Goal: Information Seeking & Learning: Learn about a topic

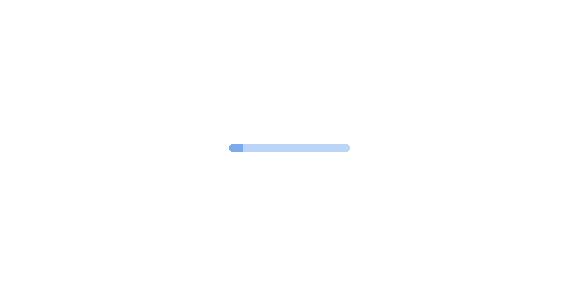
click at [235, 14] on div at bounding box center [289, 148] width 579 height 296
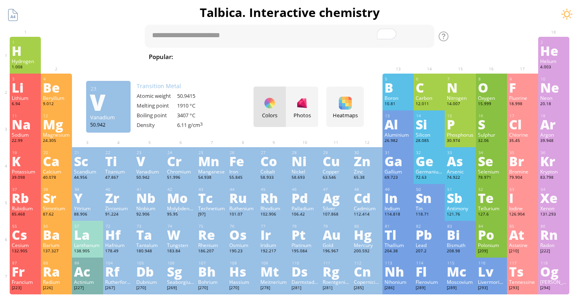
click at [150, 156] on div "V" at bounding box center [149, 161] width 27 height 13
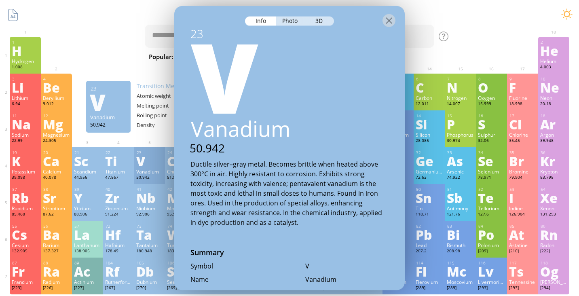
click at [153, 150] on div "23 V Vanadium 50.942 −3, −1, 0, +1, +2, +3, +4, +5 −3, −1, 0, +1, +2, +3, +4, +…" at bounding box center [149, 165] width 31 height 37
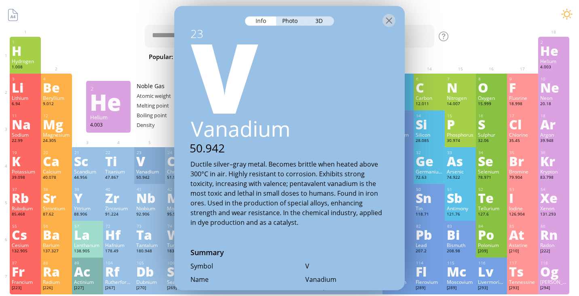
click at [551, 56] on div "He" at bounding box center [553, 50] width 27 height 13
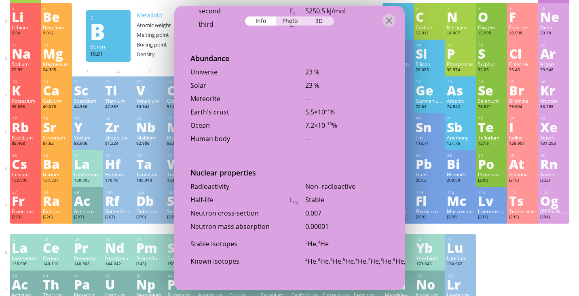
scroll to position [180, 0]
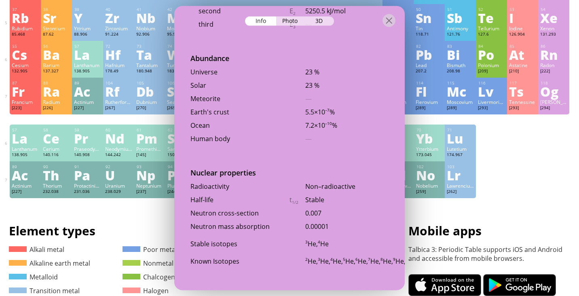
click at [325, 16] on div at bounding box center [289, 20] width 231 height 28
click at [325, 26] on div at bounding box center [289, 20] width 231 height 28
click at [325, 24] on div "3D" at bounding box center [319, 21] width 29 height 9
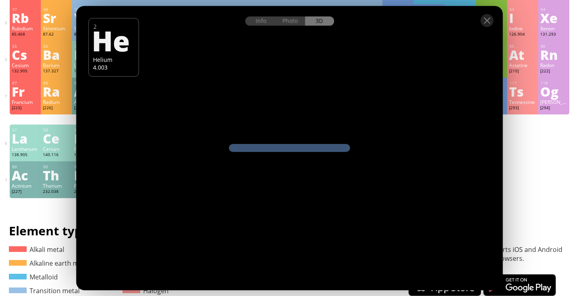
click at [314, 17] on div "Info Photo 3D" at bounding box center [289, 21] width 89 height 9
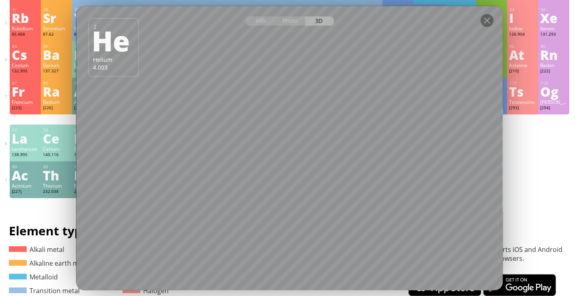
scroll to position [168, 0]
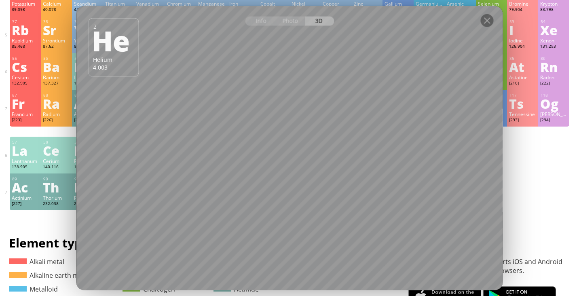
click at [496, 22] on div at bounding box center [289, 20] width 427 height 28
click at [492, 22] on div at bounding box center [487, 20] width 13 height 13
